Goal: Task Accomplishment & Management: Manage account settings

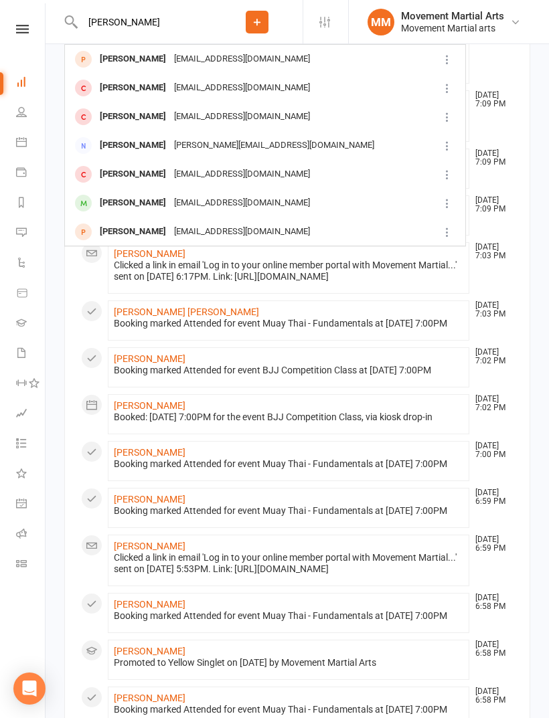
type input "[PERSON_NAME]"
click at [170, 66] on div "[EMAIL_ADDRESS][DOMAIN_NAME]" at bounding box center [242, 59] width 144 height 19
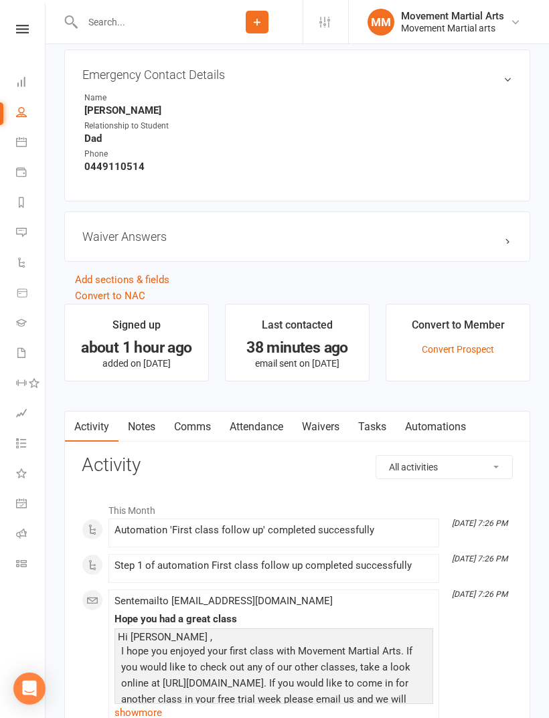
click at [322, 423] on link "Waivers" at bounding box center [320, 427] width 56 height 31
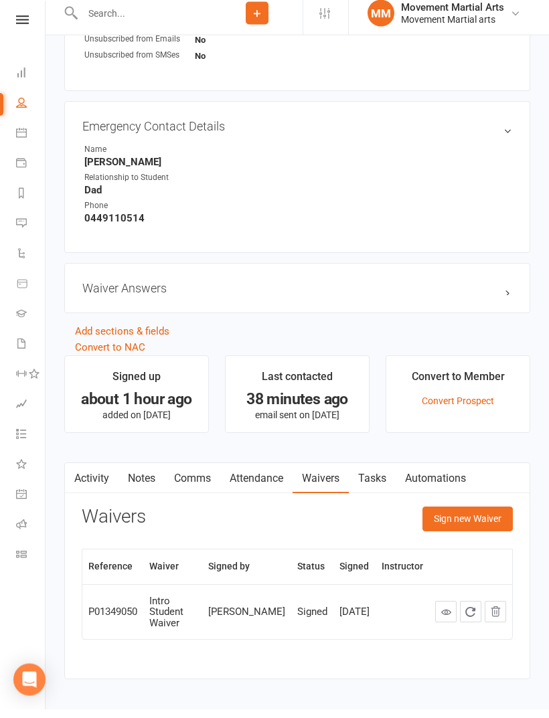
scroll to position [658, 0]
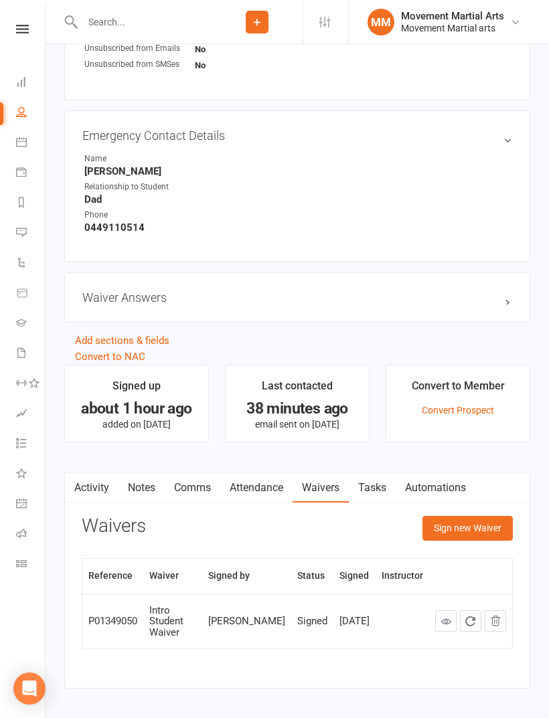
click at [484, 531] on button "Sign new Waiver" at bounding box center [467, 528] width 90 height 24
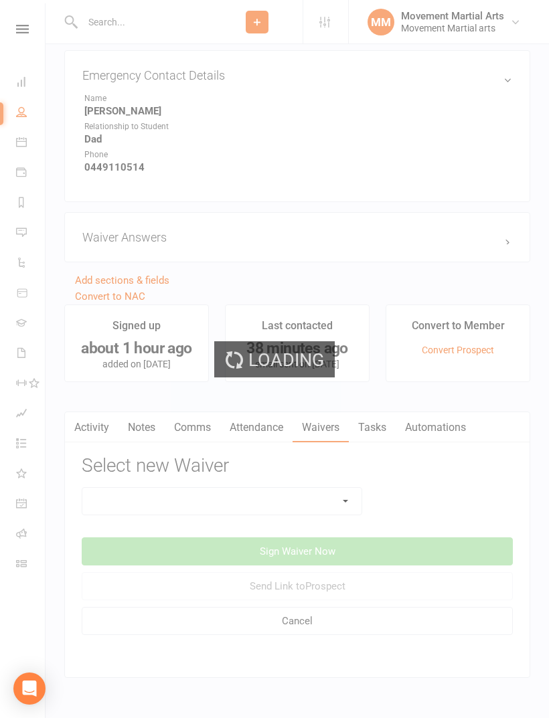
scroll to position [719, 0]
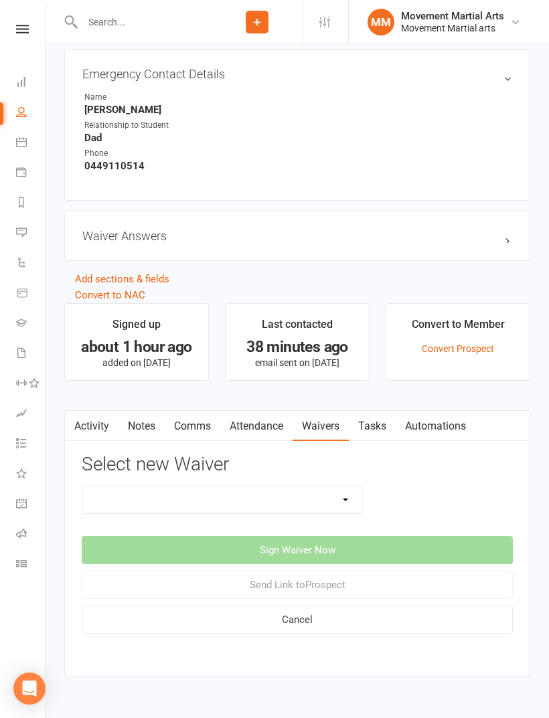
click at [316, 493] on select "Intro Student Waiver Membership Contract Membership Contract (2019) Direct Debi…" at bounding box center [221, 500] width 279 height 27
select select "13358"
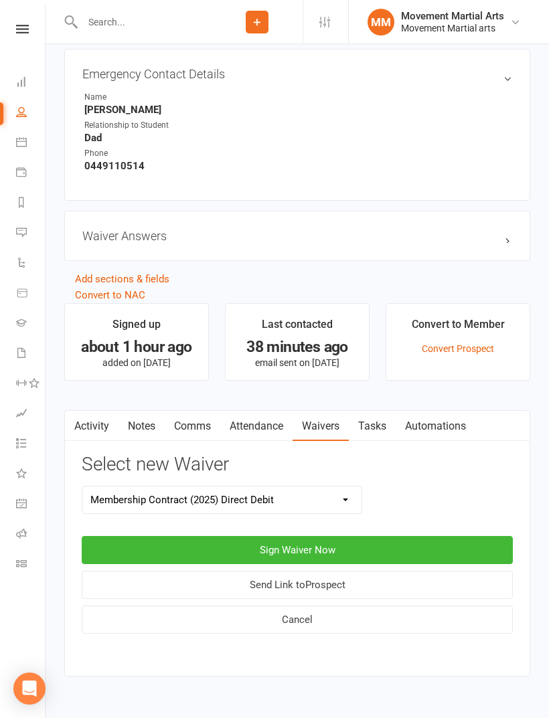
click at [390, 554] on button "Sign Waiver Now" at bounding box center [297, 550] width 431 height 28
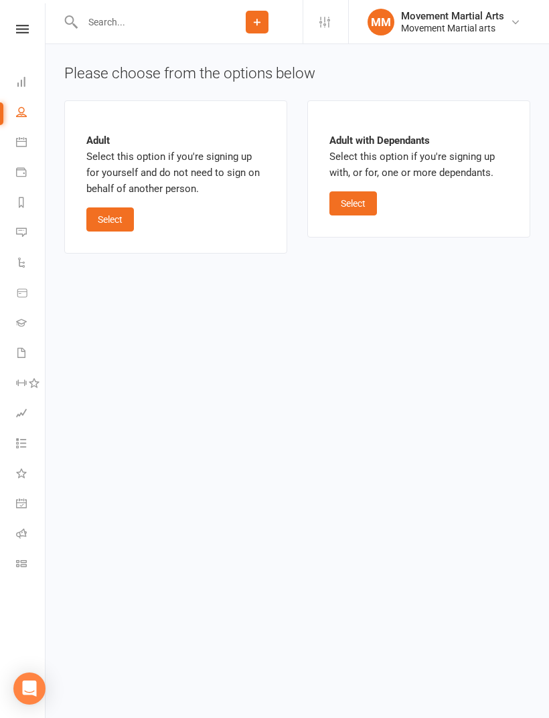
click at [111, 230] on button "Select" at bounding box center [110, 219] width 48 height 24
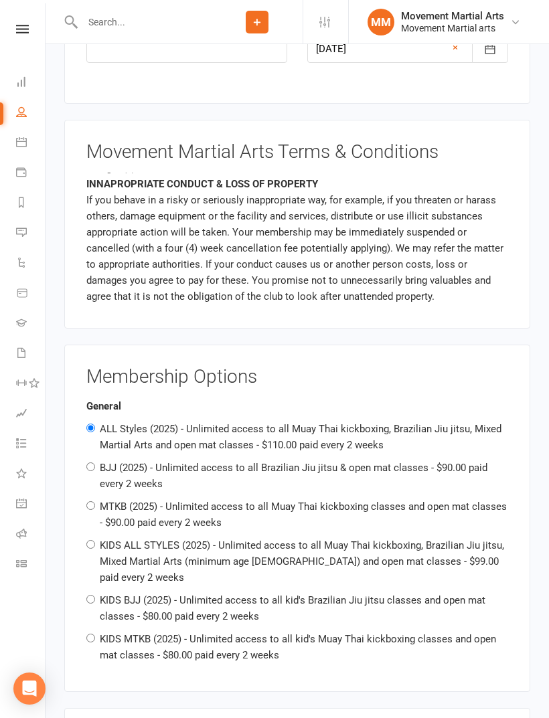
scroll to position [705, 0]
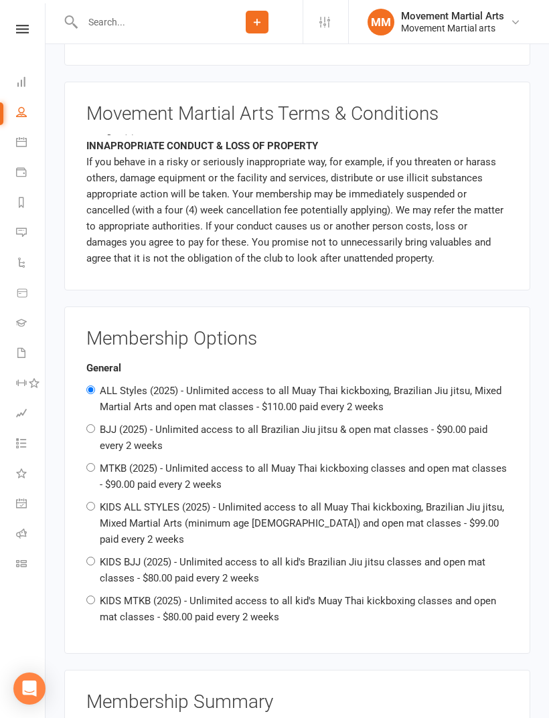
click at [234, 469] on label "MTKB (2025) - Unlimited access to all Muay Thai kickboxing classes and open mat…" at bounding box center [303, 476] width 407 height 28
click at [95, 469] on input "MTKB (2025) - Unlimited access to all Muay Thai kickboxing classes and open mat…" at bounding box center [90, 467] width 9 height 9
radio input "true"
radio input "false"
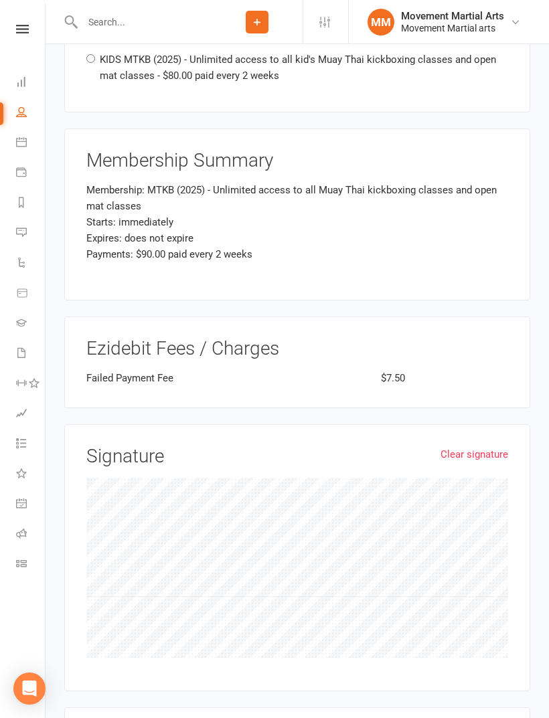
scroll to position [1387, 0]
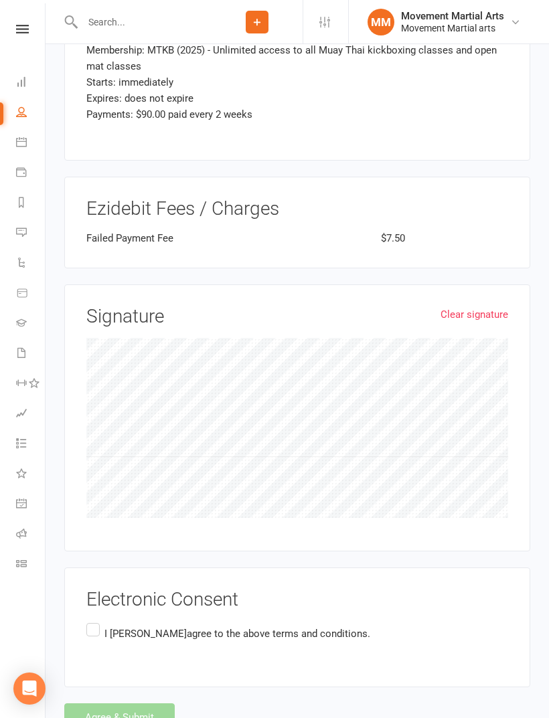
click at [335, 593] on div "Electronic Consent I [PERSON_NAME] agree to the above terms and conditions." at bounding box center [297, 628] width 422 height 76
click at [212, 628] on span "agree to the above terms and conditions." at bounding box center [278, 634] width 183 height 12
click at [95, 620] on input "I [PERSON_NAME] agree to the above terms and conditions." at bounding box center [90, 620] width 9 height 0
click at [129, 703] on button "Agree & Submit" at bounding box center [119, 717] width 110 height 28
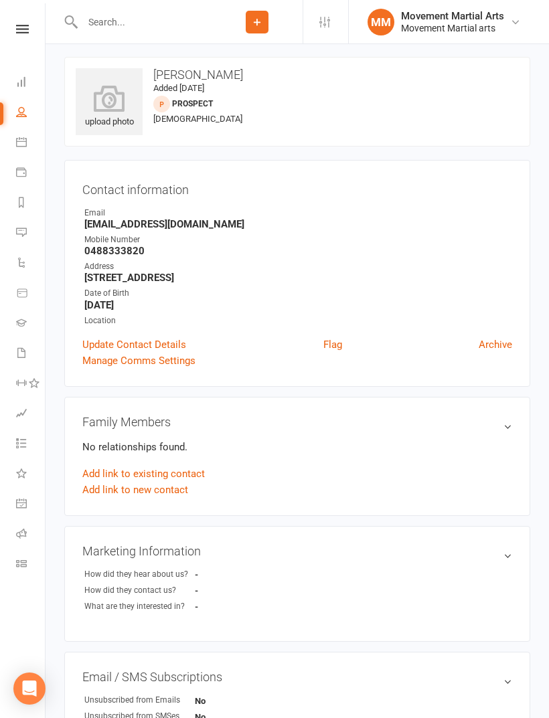
scroll to position [7, 0]
click at [31, 89] on link "Dashboard" at bounding box center [31, 83] width 30 height 30
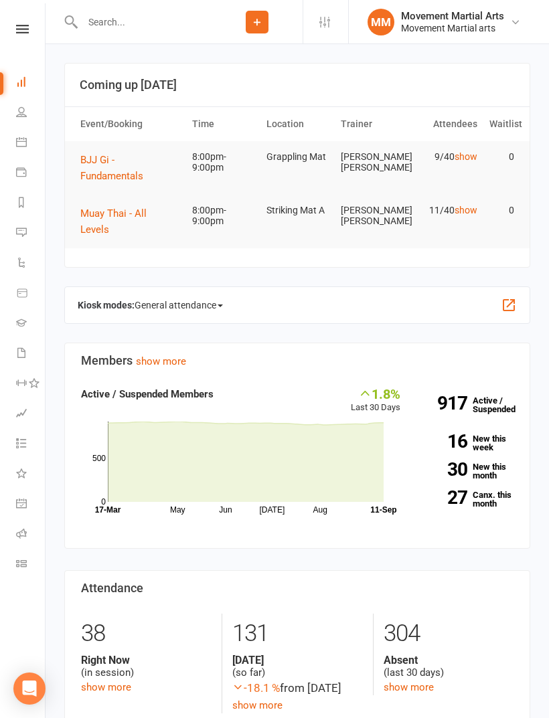
click at [134, 176] on span "BJJ Gi - Fundamentals" at bounding box center [111, 168] width 63 height 28
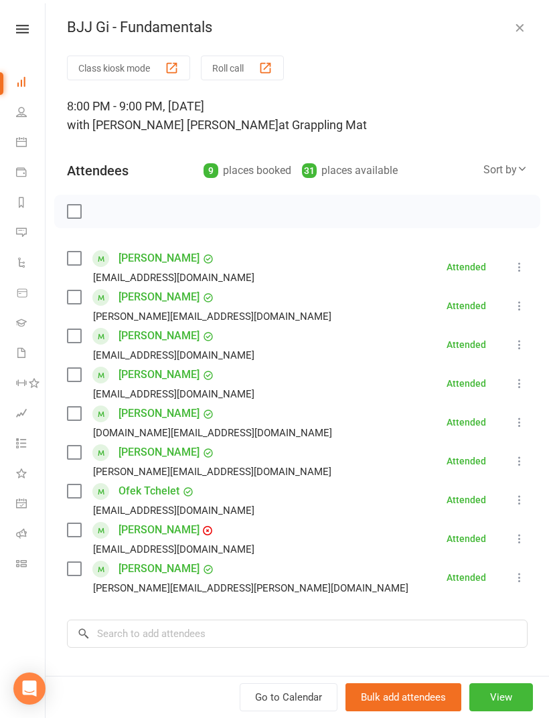
click at [76, 456] on label at bounding box center [73, 452] width 13 height 13
click at [71, 528] on label at bounding box center [73, 529] width 13 height 13
click at [80, 262] on label at bounding box center [73, 258] width 13 height 13
click at [80, 342] on label at bounding box center [73, 335] width 13 height 13
click at [68, 293] on label at bounding box center [73, 296] width 13 height 13
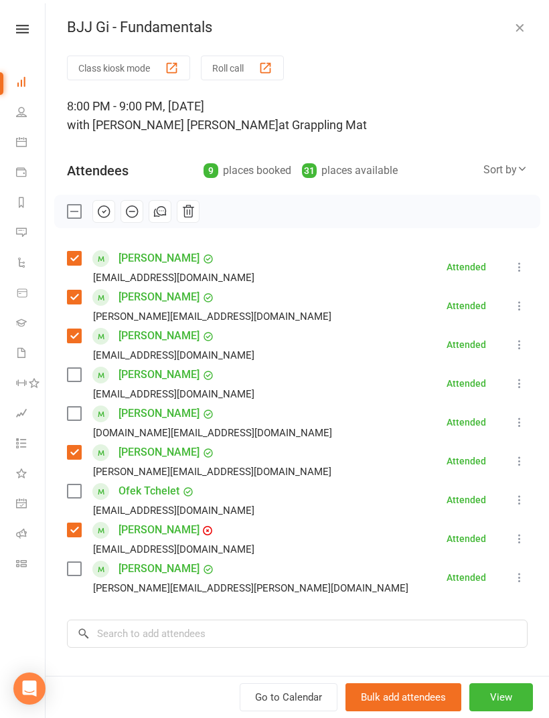
click at [72, 416] on label at bounding box center [73, 413] width 13 height 13
click at [72, 374] on label at bounding box center [73, 374] width 13 height 13
click at [80, 563] on label at bounding box center [73, 568] width 13 height 13
click at [72, 497] on label at bounding box center [73, 491] width 13 height 13
click at [159, 631] on input "search" at bounding box center [297, 634] width 460 height 28
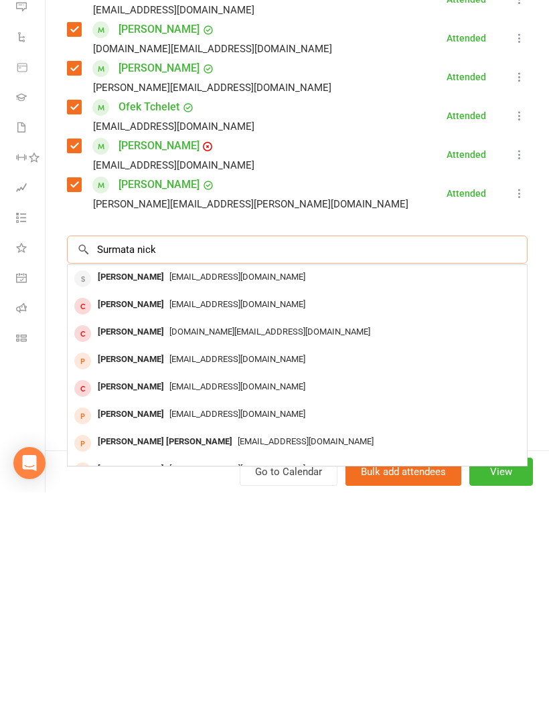
scroll to position [159, 0]
type input "Surmata nich"
click at [209, 497] on span "[EMAIL_ADDRESS][DOMAIN_NAME]" at bounding box center [237, 502] width 136 height 10
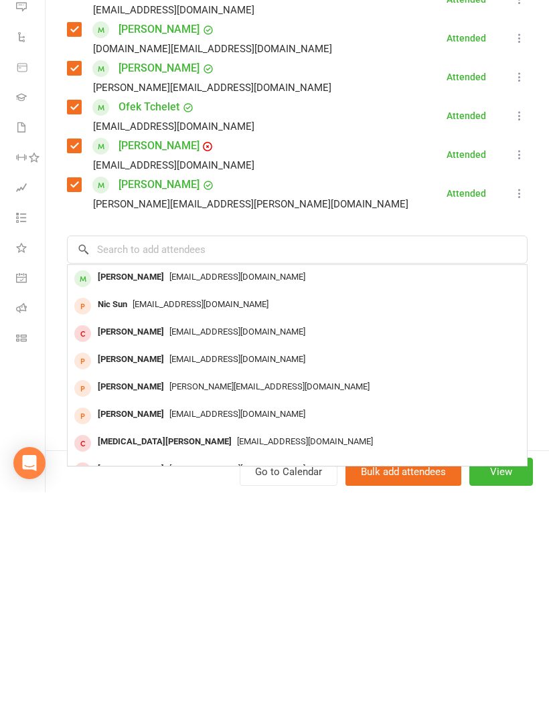
scroll to position [388, 0]
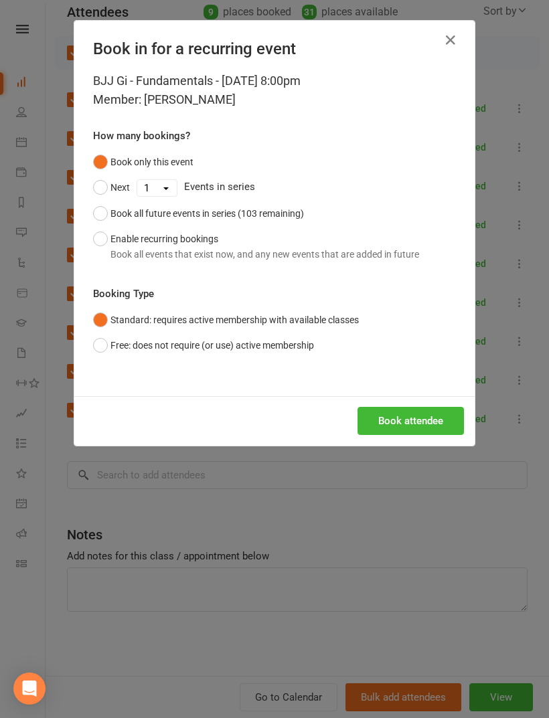
click at [423, 416] on button "Book attendee" at bounding box center [410, 421] width 106 height 28
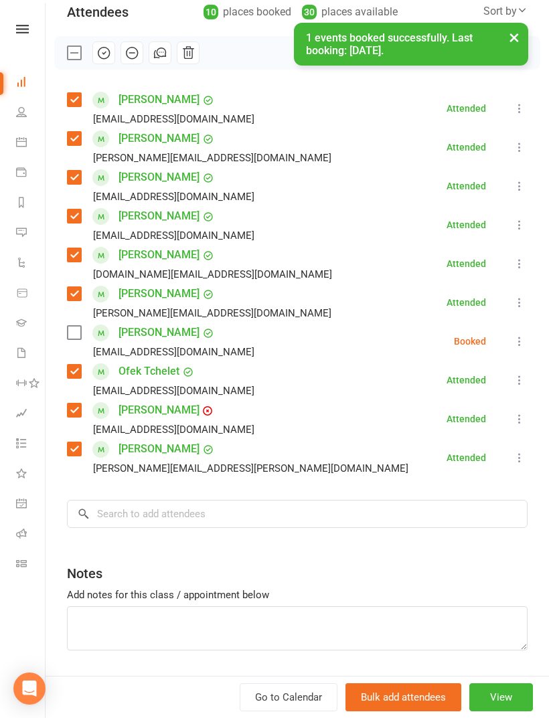
click at [80, 327] on label at bounding box center [73, 332] width 13 height 13
click at [108, 23] on div "× 1 events booked successfully. Last booking: [DATE]." at bounding box center [265, 23] width 531 height 0
click at [110, 23] on div "× 1 events booked successfully. Last booking: [DATE]." at bounding box center [265, 23] width 531 height 0
click at [100, 23] on div "× 1 events booked successfully. Last booking: [DATE]." at bounding box center [265, 23] width 531 height 0
click at [97, 23] on div "× 1 events booked successfully. Last booking: [DATE]." at bounding box center [265, 23] width 531 height 0
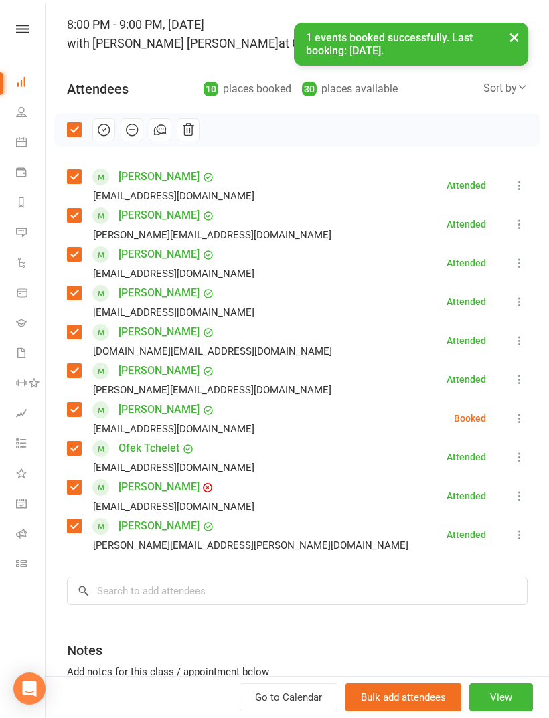
scroll to position [31, 0]
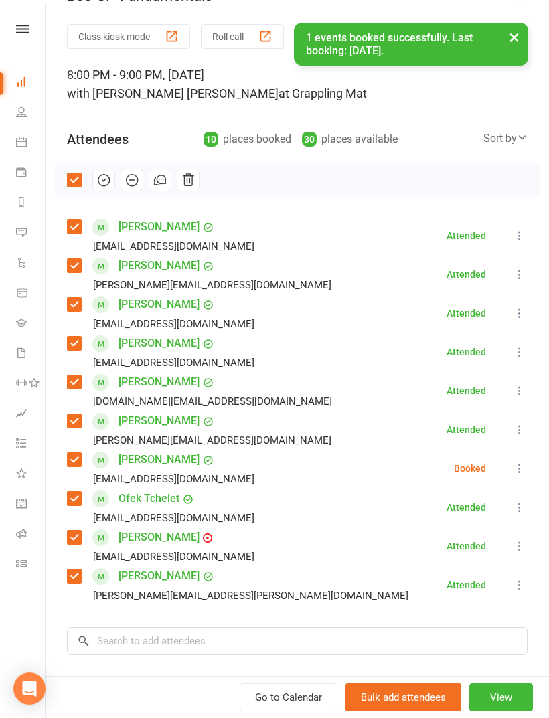
click at [102, 182] on icon "button" at bounding box center [103, 180] width 15 height 15
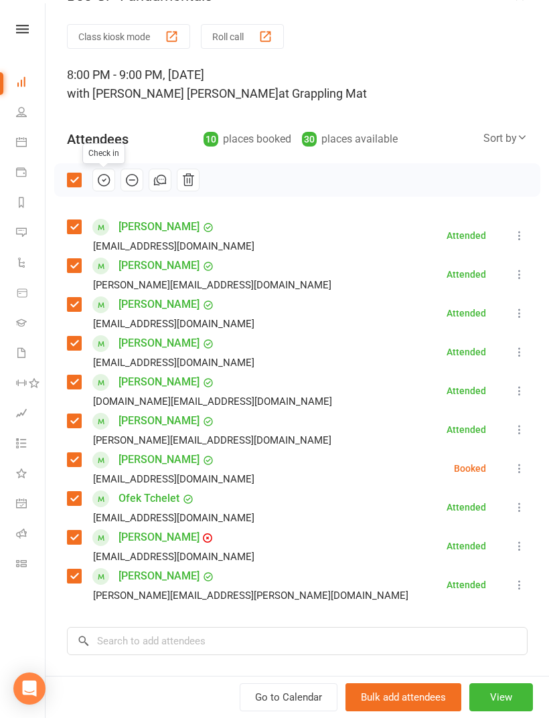
click at [505, 46] on div "Class kiosk mode Roll call" at bounding box center [297, 36] width 460 height 25
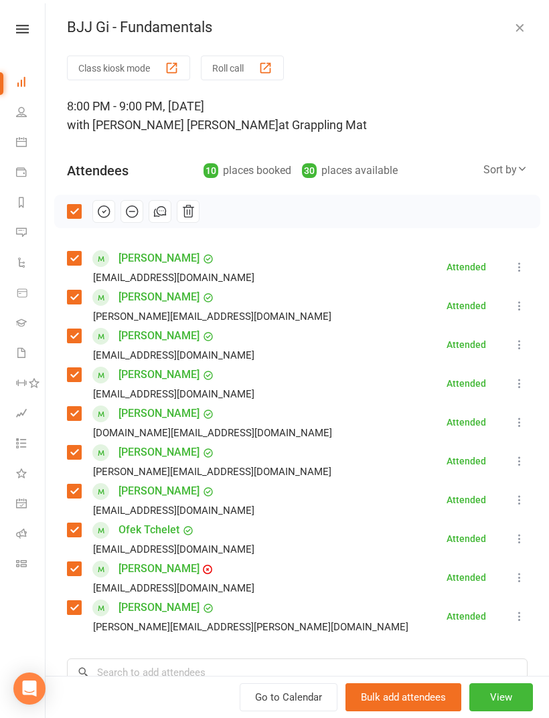
scroll to position [-1, 0]
click at [527, 25] on button "button" at bounding box center [519, 27] width 16 height 16
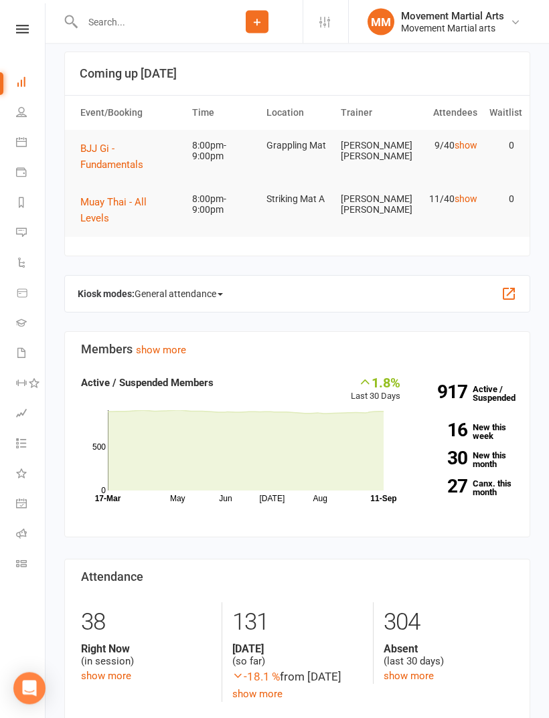
scroll to position [0, 0]
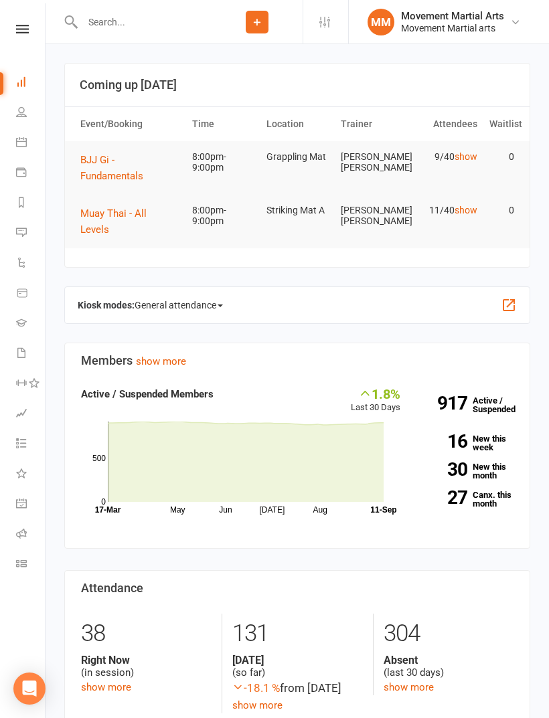
click at [134, 211] on span "Muay Thai - All Levels" at bounding box center [113, 221] width 66 height 28
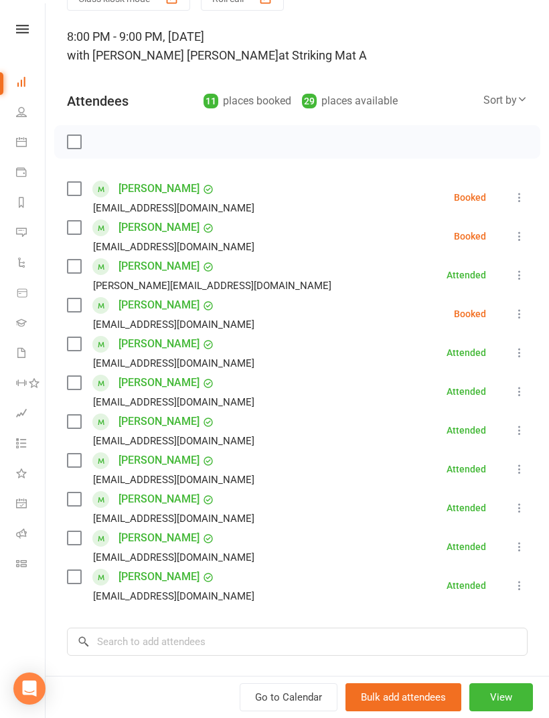
scroll to position [71, 0]
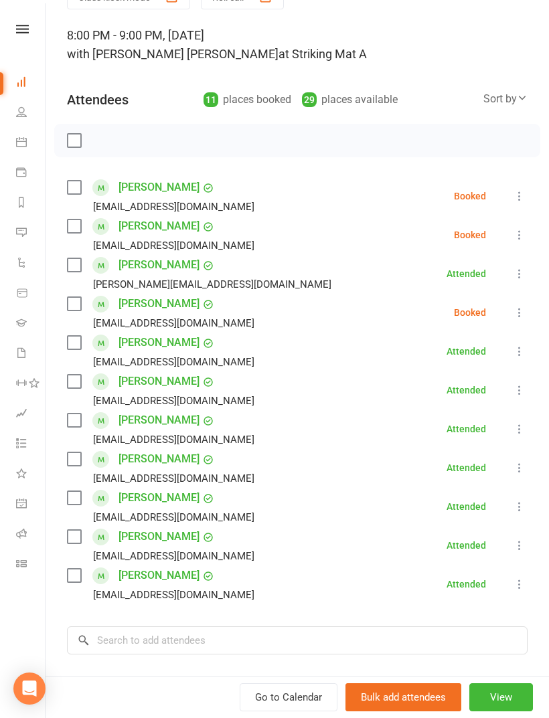
click at [80, 227] on label at bounding box center [73, 226] width 13 height 13
click at [79, 341] on label at bounding box center [73, 342] width 13 height 13
click at [72, 190] on label at bounding box center [73, 187] width 13 height 13
click at [192, 634] on input "search" at bounding box center [297, 640] width 460 height 28
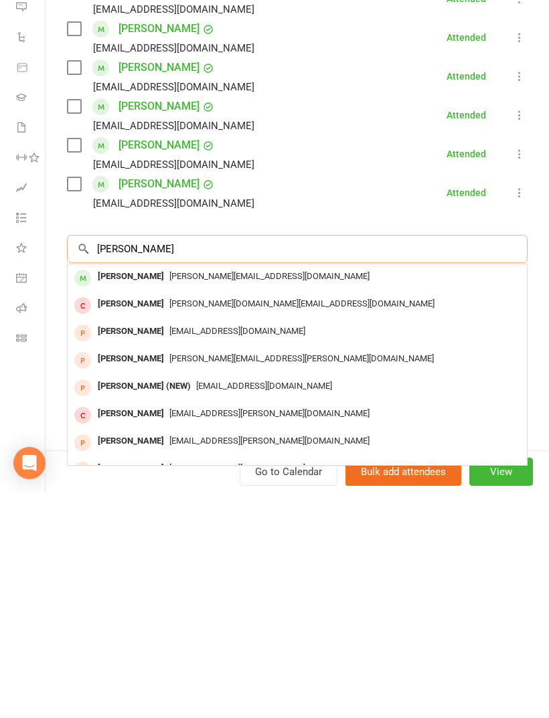
scroll to position [238, 0]
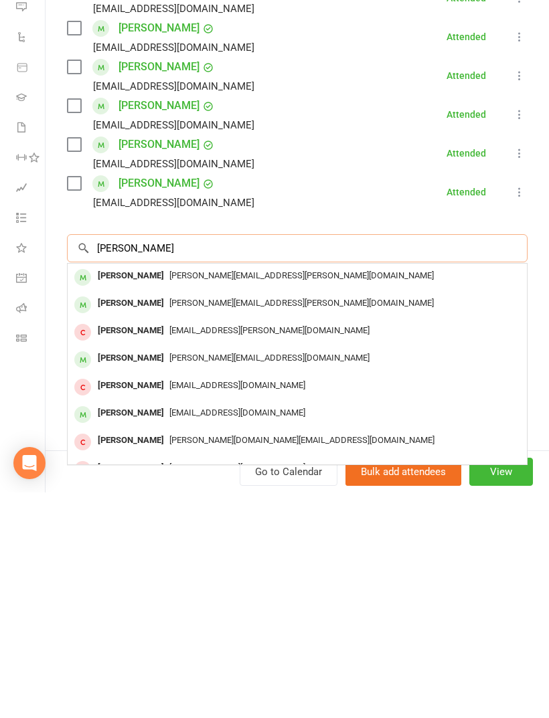
type input "[PERSON_NAME]"
click at [217, 496] on span "[PERSON_NAME][EMAIL_ADDRESS][PERSON_NAME][DOMAIN_NAME]" at bounding box center [301, 501] width 264 height 10
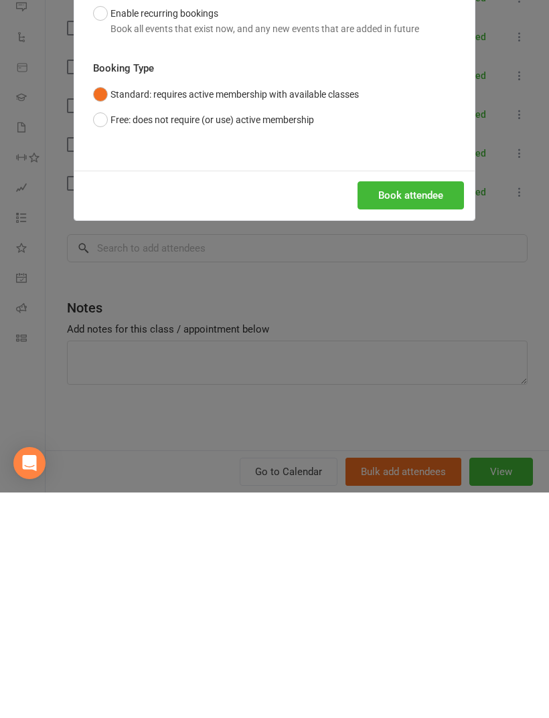
scroll to position [395, 0]
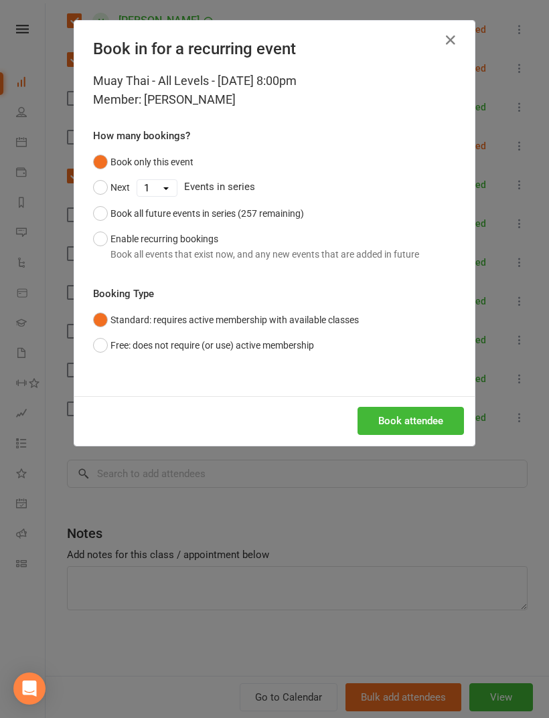
click at [406, 416] on button "Book attendee" at bounding box center [410, 421] width 106 height 28
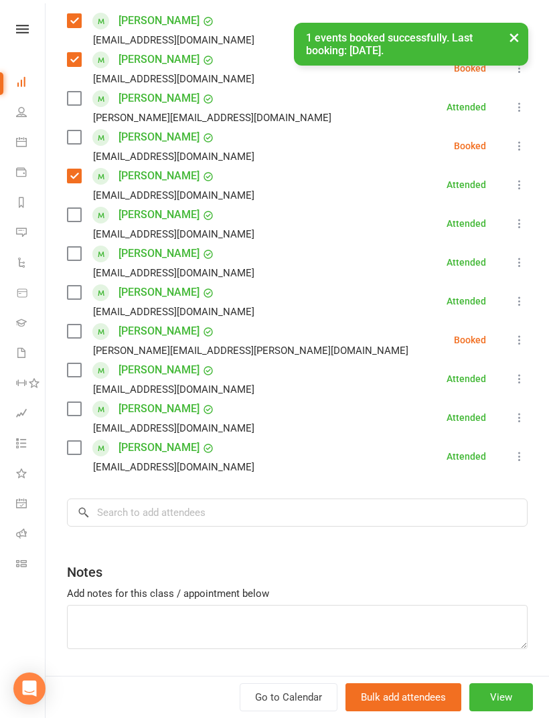
click at [88, 329] on div "[PERSON_NAME] Butcher [EMAIL_ADDRESS][PERSON_NAME][DOMAIN_NAME]" at bounding box center [240, 340] width 347 height 39
click at [66, 340] on div "Class kiosk mode Roll call 8:00 PM - 9:00 PM, [DATE] with [PERSON_NAME] [PERSON…" at bounding box center [297, 267] width 503 height 898
click at [72, 333] on label at bounding box center [73, 331] width 13 height 13
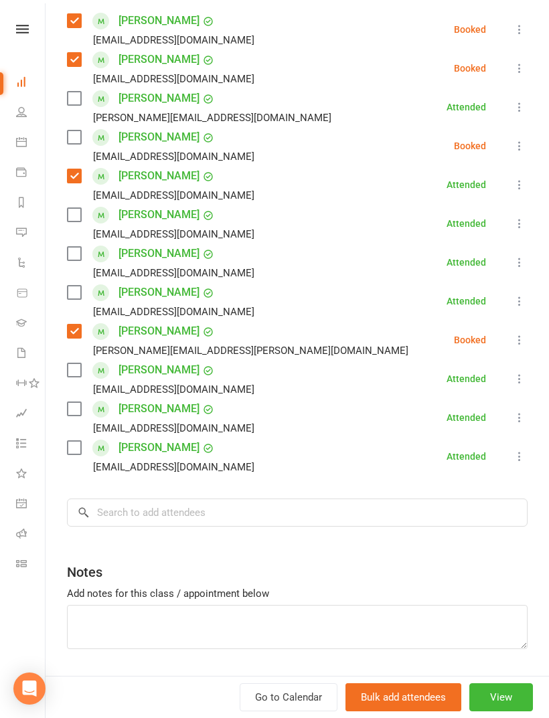
click at [79, 454] on label at bounding box center [73, 447] width 13 height 13
click at [78, 365] on label at bounding box center [73, 369] width 13 height 13
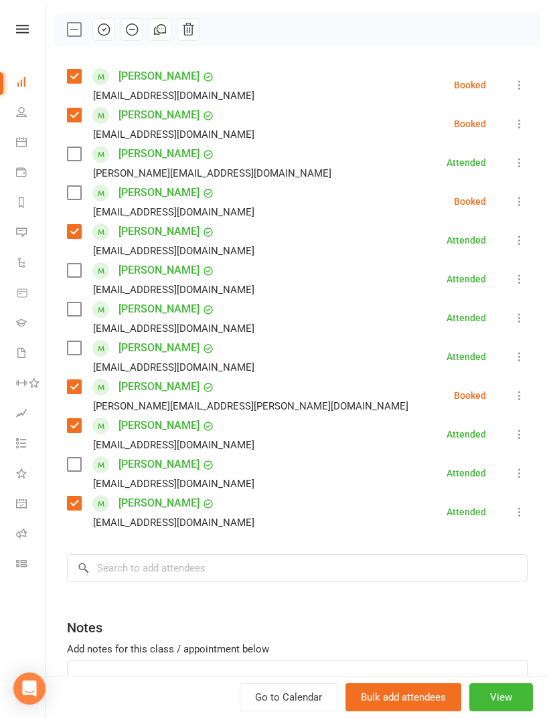
scroll to position [185, 0]
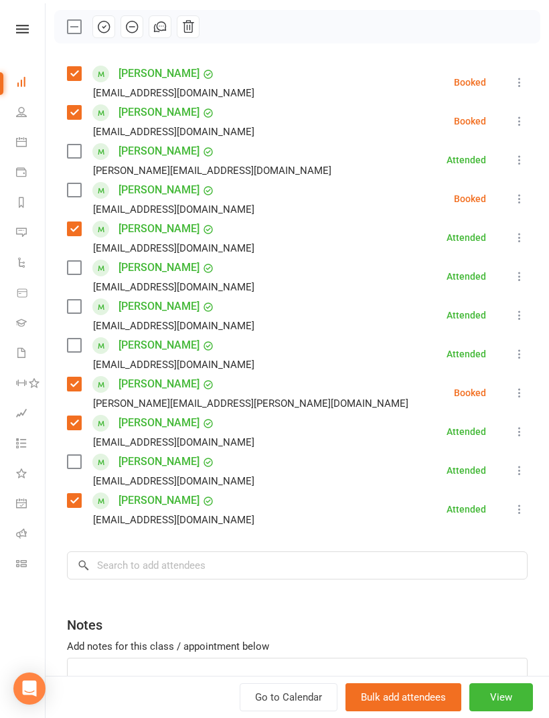
click at [75, 152] on label at bounding box center [73, 151] width 13 height 13
click at [79, 264] on label at bounding box center [73, 267] width 13 height 13
click at [80, 458] on label at bounding box center [73, 461] width 13 height 13
click at [191, 563] on input "search" at bounding box center [297, 565] width 460 height 28
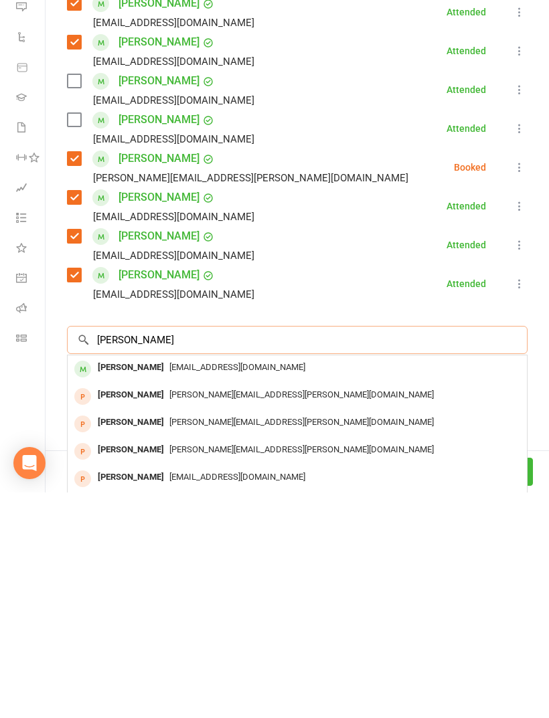
type input "[PERSON_NAME]"
click at [222, 588] on span "[EMAIL_ADDRESS][DOMAIN_NAME]" at bounding box center [237, 593] width 136 height 10
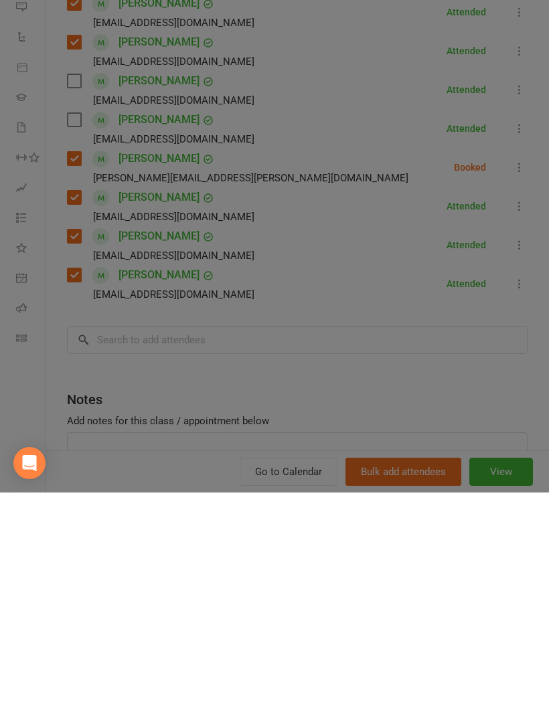
scroll to position [715, 0]
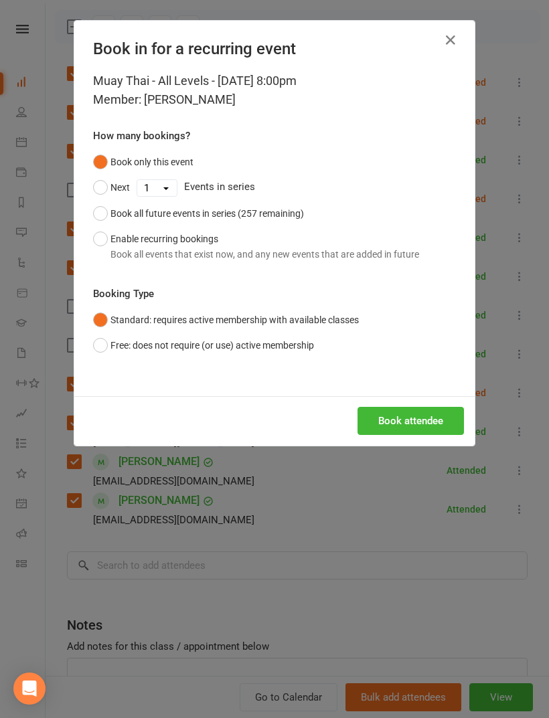
click at [424, 430] on button "Book attendee" at bounding box center [410, 421] width 106 height 28
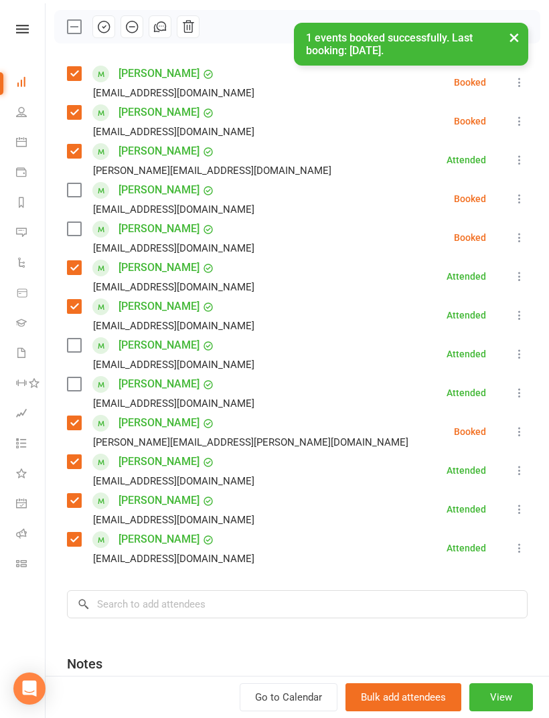
click at [68, 193] on label at bounding box center [73, 189] width 13 height 13
click at [180, 594] on input "search" at bounding box center [297, 604] width 460 height 28
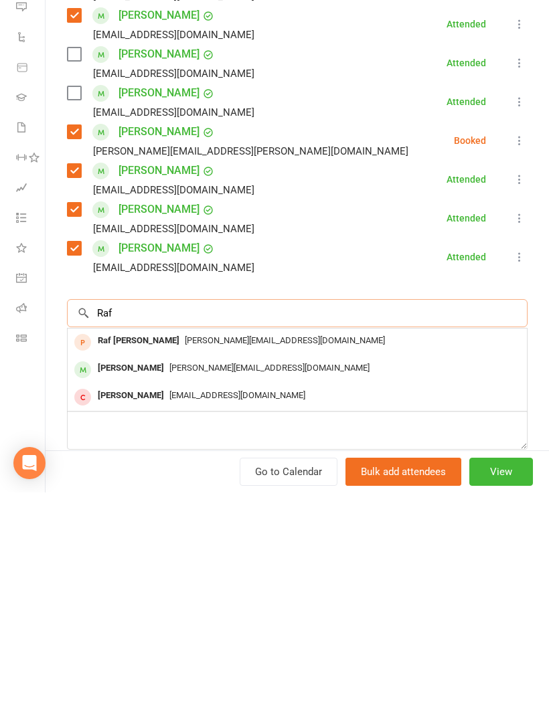
scroll to position [256, 0]
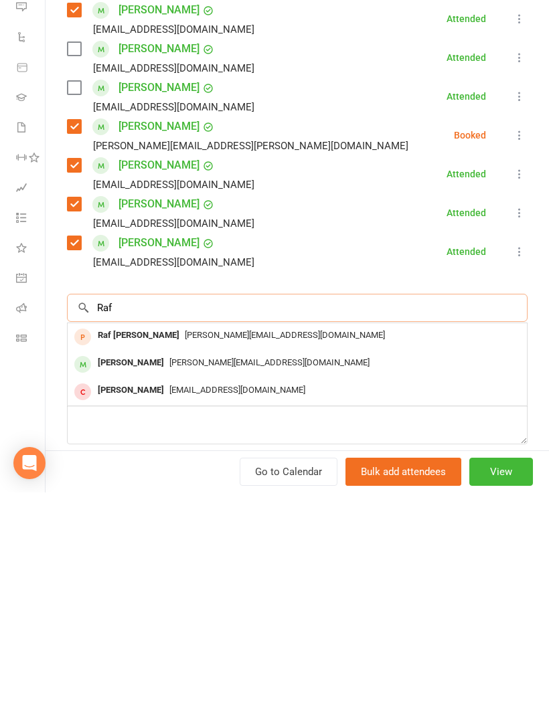
type input "Raf"
click at [216, 583] on span "[PERSON_NAME][EMAIL_ADDRESS][DOMAIN_NAME]" at bounding box center [269, 588] width 200 height 10
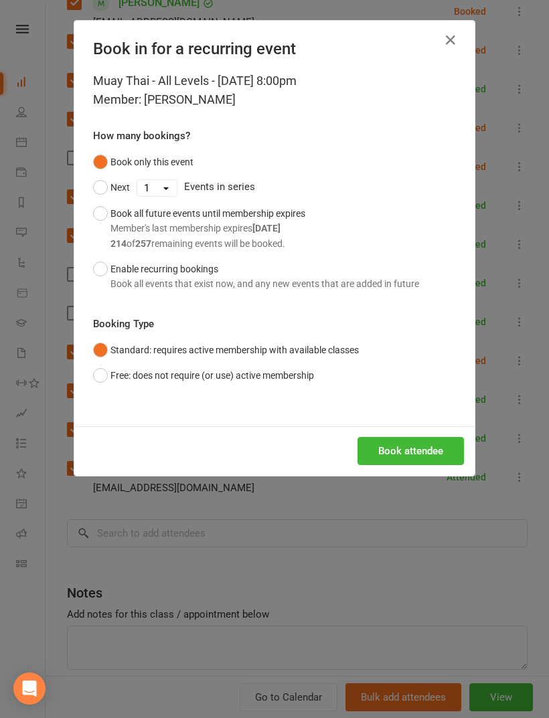
click at [424, 431] on div "Book attendee" at bounding box center [274, 451] width 400 height 50
click at [422, 452] on button "Book attendee" at bounding box center [410, 451] width 106 height 28
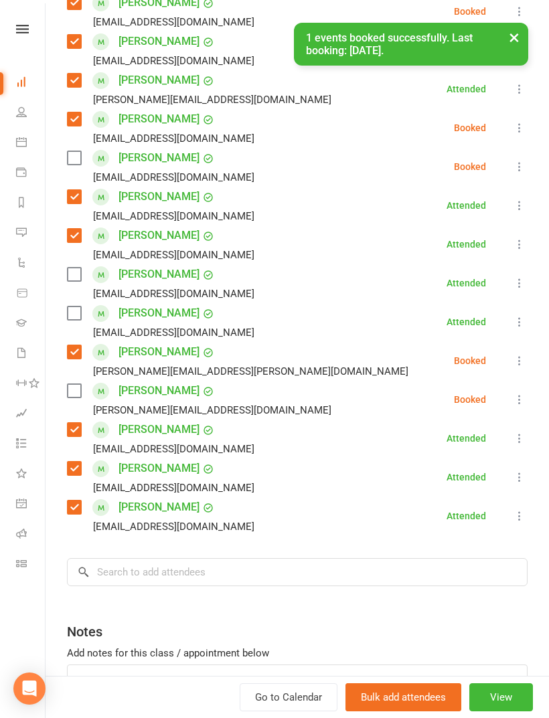
scroll to position [1112, 0]
click at [75, 391] on label at bounding box center [73, 390] width 13 height 13
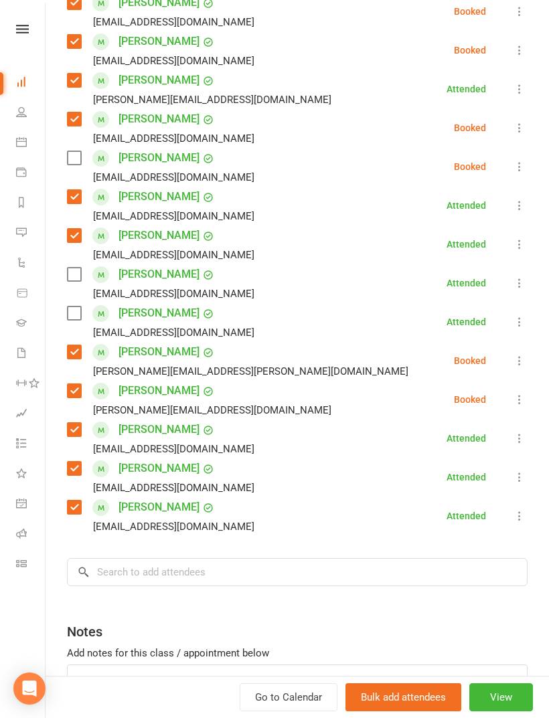
click at [72, 278] on label at bounding box center [73, 274] width 13 height 13
click at [175, 578] on input "search" at bounding box center [297, 572] width 460 height 28
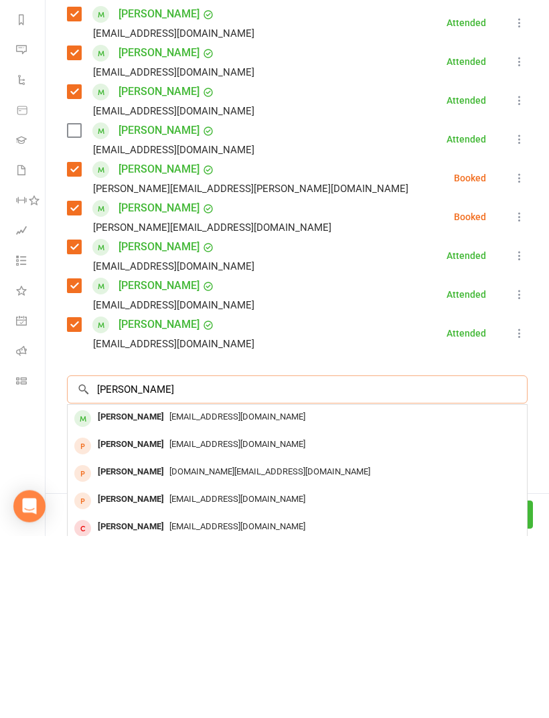
type input "[PERSON_NAME]"
click at [213, 594] on span "[EMAIL_ADDRESS][DOMAIN_NAME]" at bounding box center [237, 599] width 136 height 10
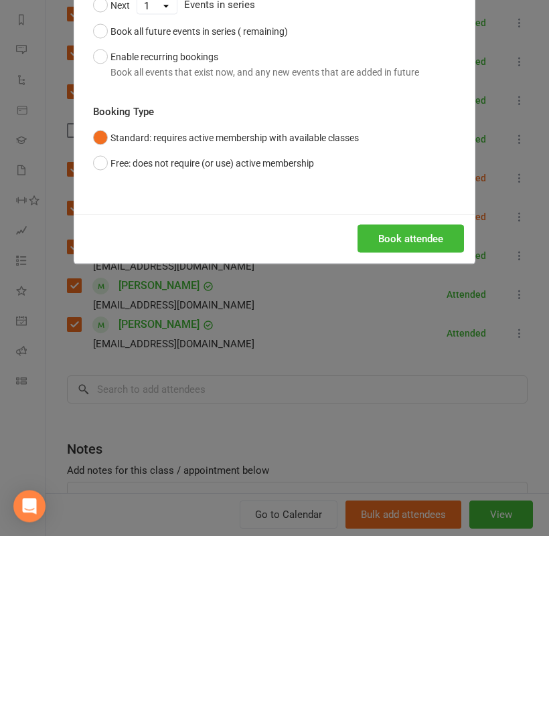
scroll to position [1343, 0]
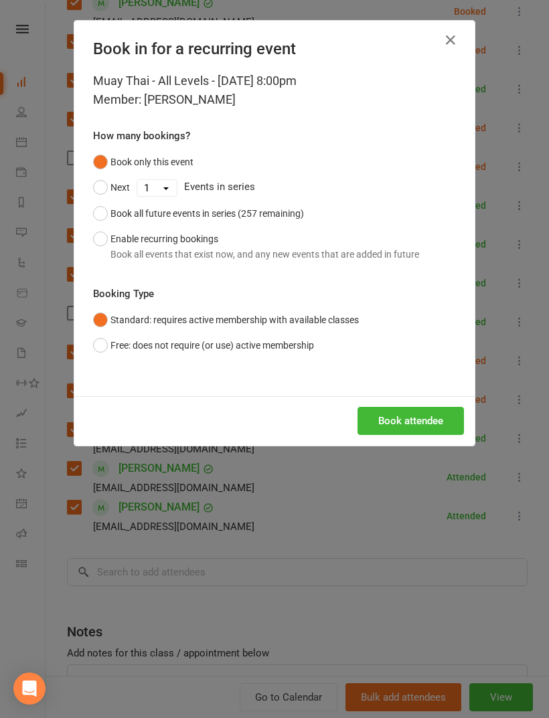
click at [439, 429] on button "Book attendee" at bounding box center [410, 421] width 106 height 28
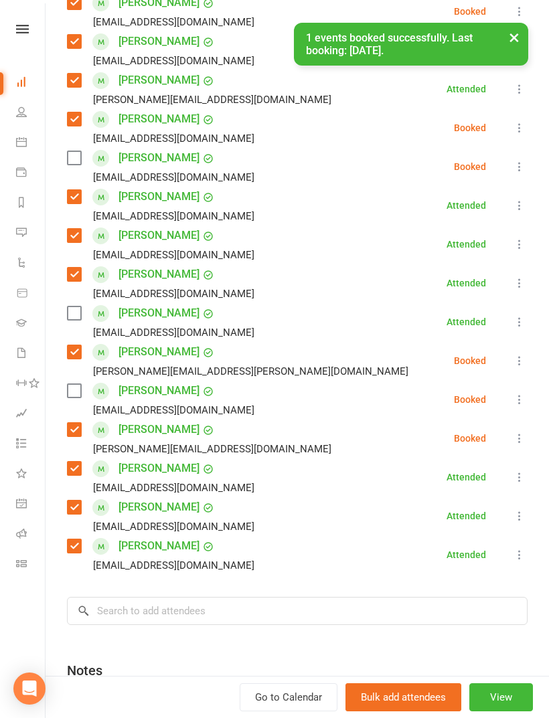
click at [79, 393] on label at bounding box center [73, 390] width 13 height 13
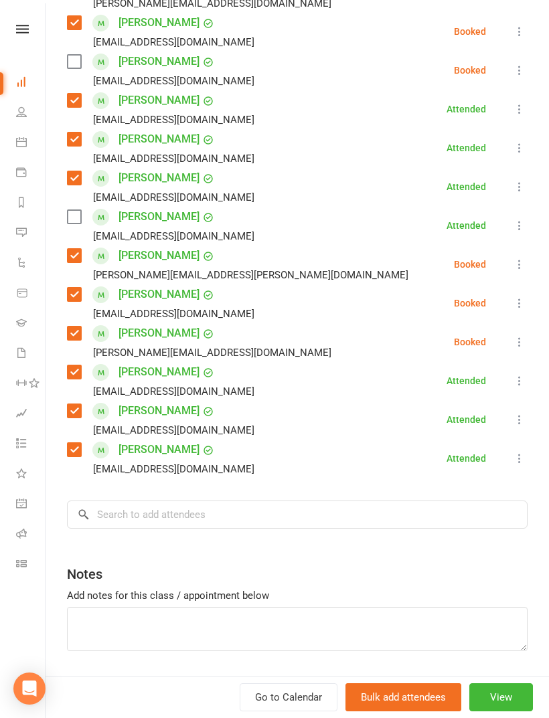
scroll to position [351, 0]
click at [284, 511] on input "search" at bounding box center [297, 515] width 460 height 28
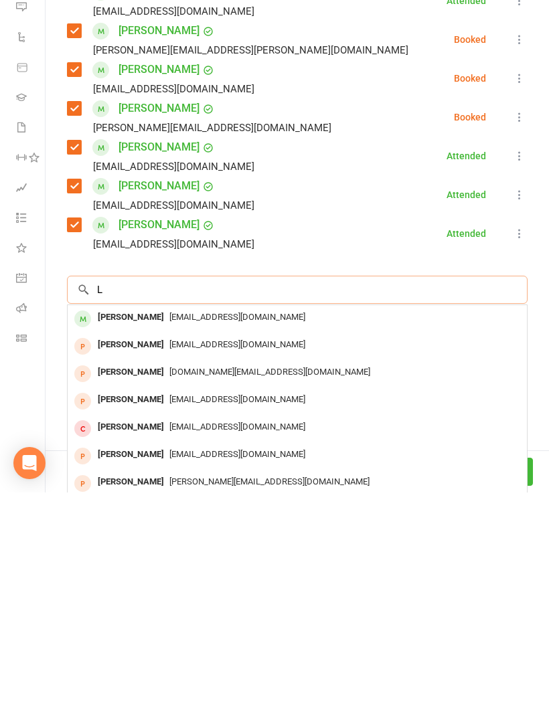
scroll to position [1386, 0]
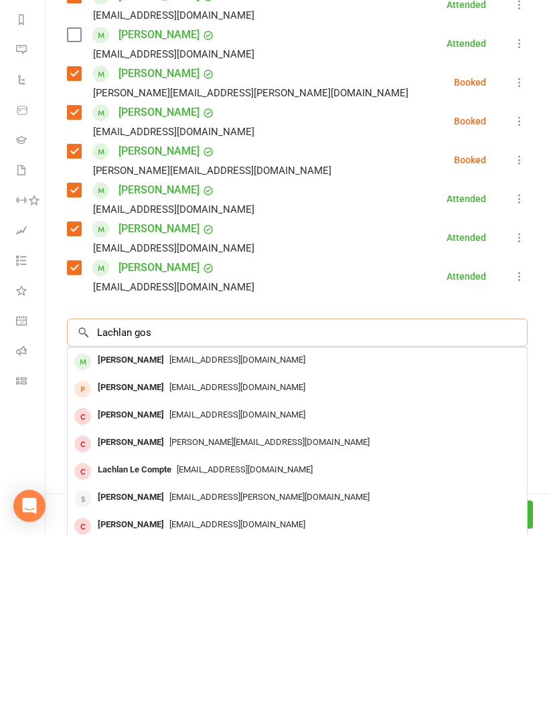
type input "Lachlan gos"
click at [217, 537] on span "[EMAIL_ADDRESS][DOMAIN_NAME]" at bounding box center [237, 542] width 136 height 10
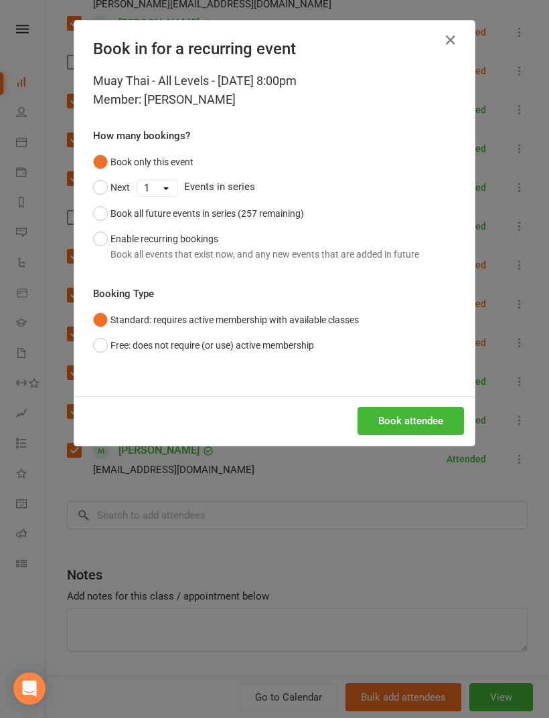
click at [429, 413] on button "Book attendee" at bounding box center [410, 421] width 106 height 28
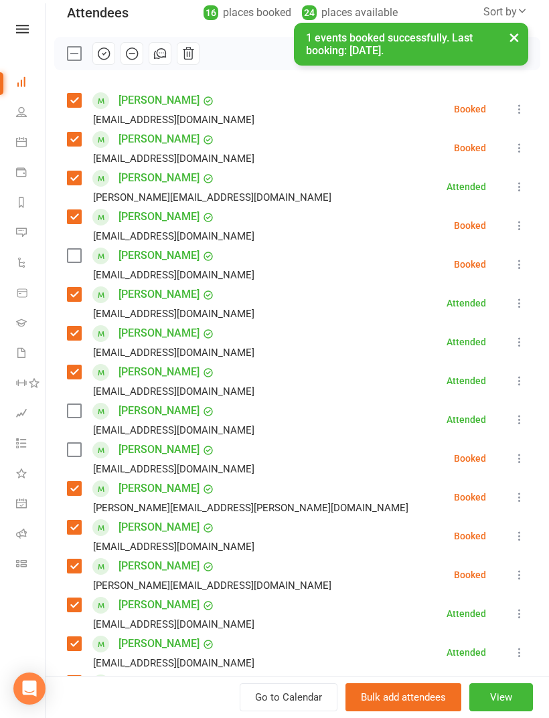
scroll to position [149, 0]
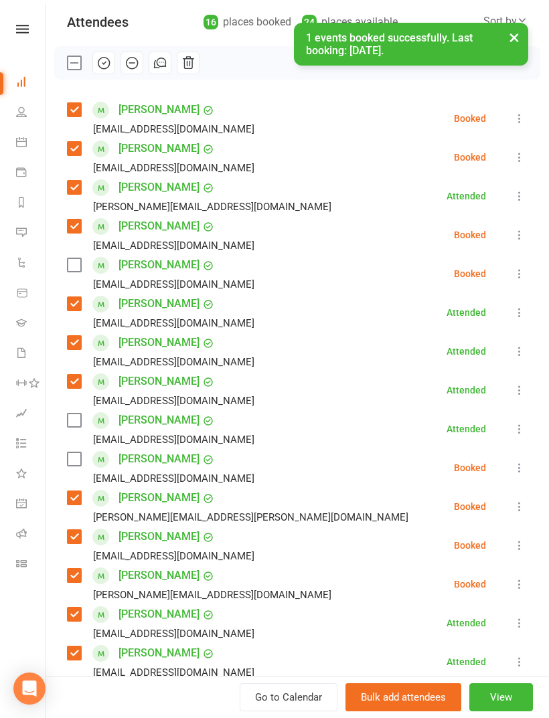
click at [80, 462] on label at bounding box center [73, 458] width 13 height 13
click at [71, 260] on label at bounding box center [73, 264] width 13 height 13
click at [526, 426] on icon at bounding box center [519, 428] width 13 height 13
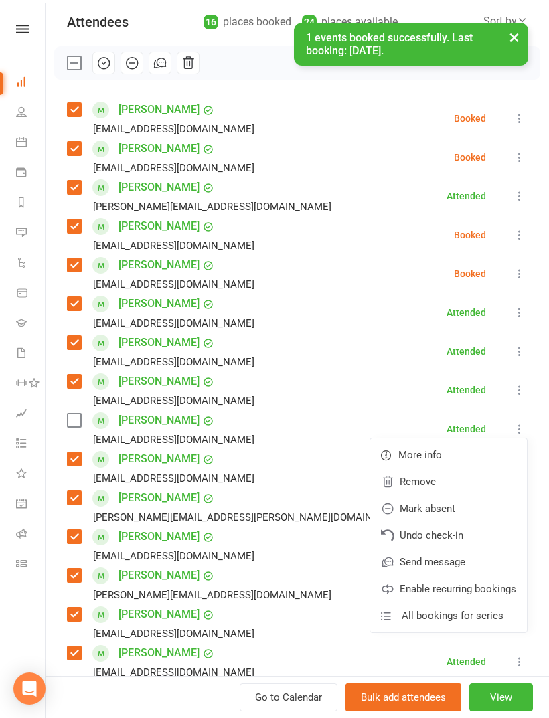
click at [447, 481] on link "Remove" at bounding box center [448, 482] width 157 height 27
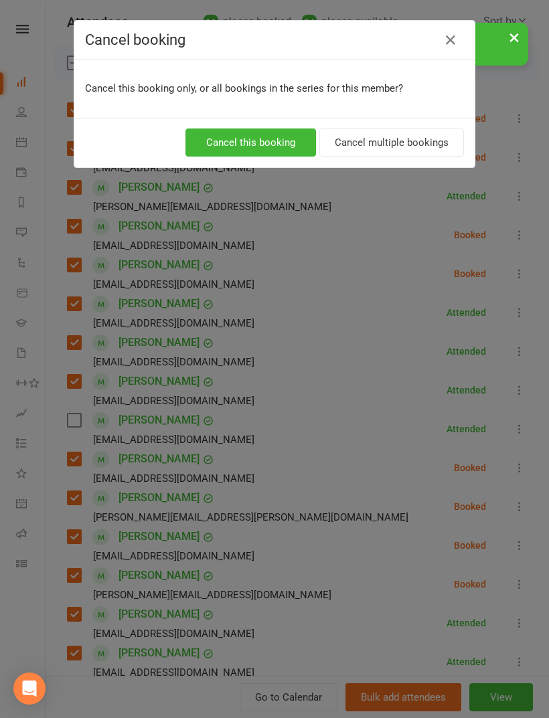
click at [274, 141] on button "Cancel this booking" at bounding box center [250, 143] width 131 height 28
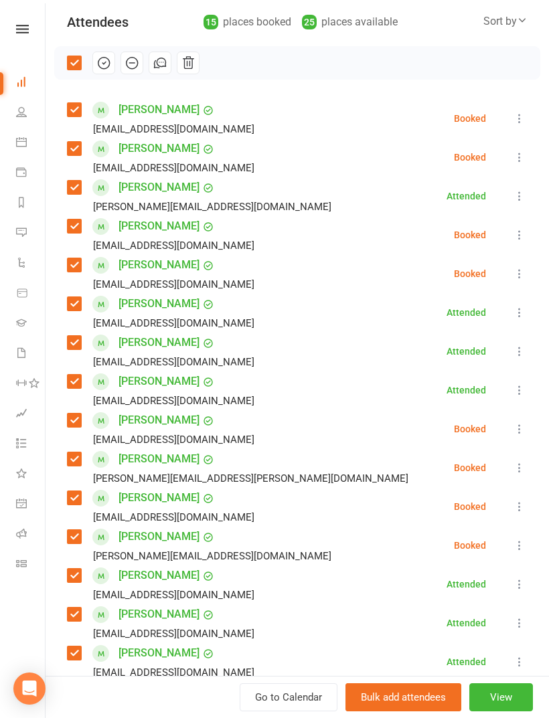
click at [106, 72] on button "button" at bounding box center [103, 63] width 23 height 23
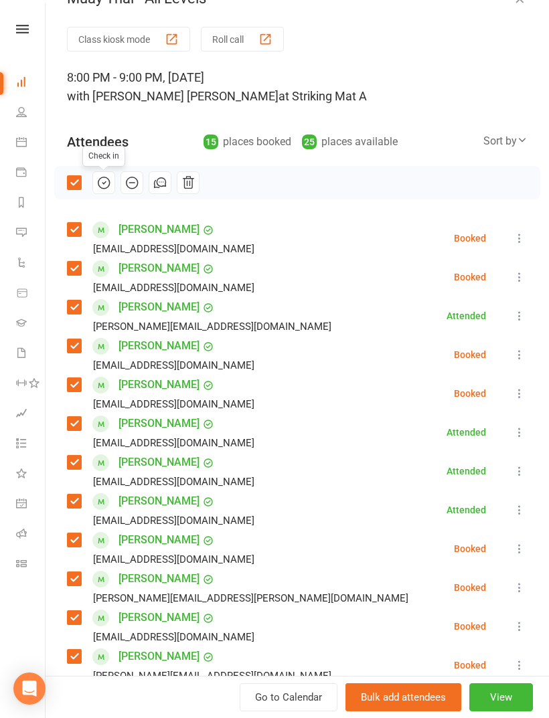
scroll to position [23, 0]
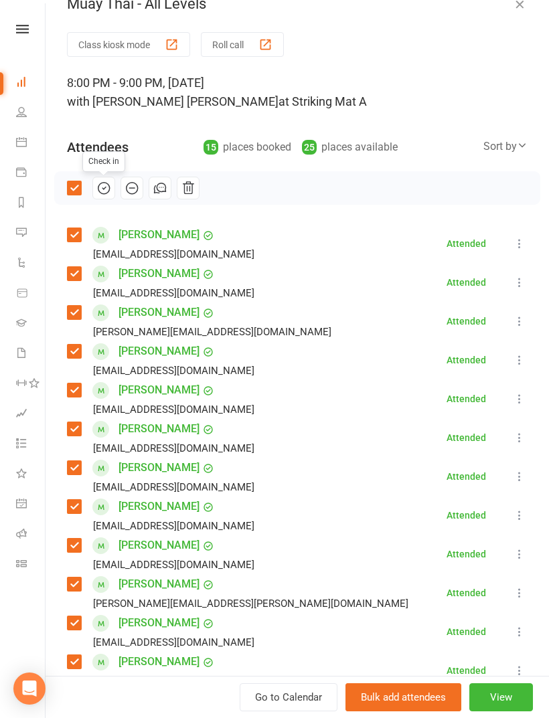
click at [517, 11] on button "button" at bounding box center [519, 4] width 16 height 16
